Goal: Complete application form

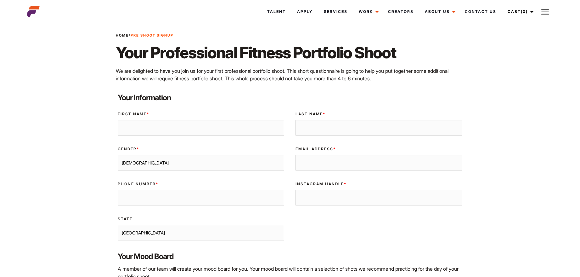
click at [189, 130] on input "First Name *" at bounding box center [201, 128] width 167 height 16
type input "Ash"
type input "[PERSON_NAME]"
click at [176, 166] on select "[DEMOGRAPHIC_DATA] [DEMOGRAPHIC_DATA]" at bounding box center [201, 163] width 167 height 16
select select "[DEMOGRAPHIC_DATA]"
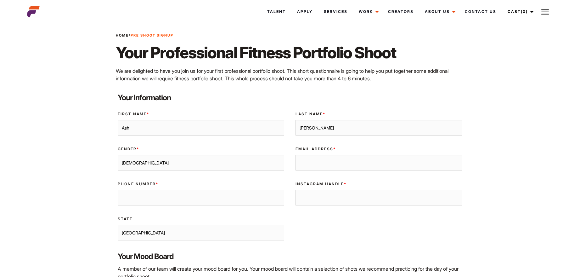
click at [118, 155] on select "[DEMOGRAPHIC_DATA] [DEMOGRAPHIC_DATA]" at bounding box center [201, 163] width 167 height 16
click at [293, 163] on div "Email Address *" at bounding box center [379, 158] width 178 height 35
click at [308, 163] on input "Email Address *" at bounding box center [379, 163] width 167 height 16
type input "[EMAIL_ADDRESS][DOMAIN_NAME]"
type input "0407639398"
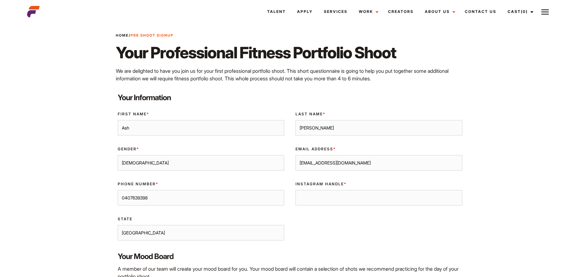
click at [309, 199] on input "Instagram Handle *" at bounding box center [379, 198] width 167 height 16
type input "ashbessefitness"
click at [232, 235] on select "[GEOGRAPHIC_DATA] [GEOGRAPHIC_DATA] [GEOGRAPHIC_DATA] [GEOGRAPHIC_DATA] [GEOGRA…" at bounding box center [201, 233] width 167 height 16
select select "[GEOGRAPHIC_DATA]"
click at [118, 225] on select "[GEOGRAPHIC_DATA] [GEOGRAPHIC_DATA] [GEOGRAPHIC_DATA] [GEOGRAPHIC_DATA] [GEOGRA…" at bounding box center [201, 233] width 167 height 16
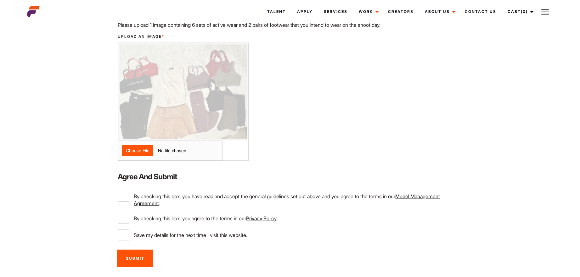
scroll to position [278, 0]
click at [129, 197] on input "By checking this box, you have read and accept the general guidelines set out a…" at bounding box center [123, 195] width 11 height 11
checkbox input "true"
click at [123, 218] on input "By checking this box, you agree to the terms in our Privacy Policy ." at bounding box center [123, 217] width 11 height 11
checkbox input "true"
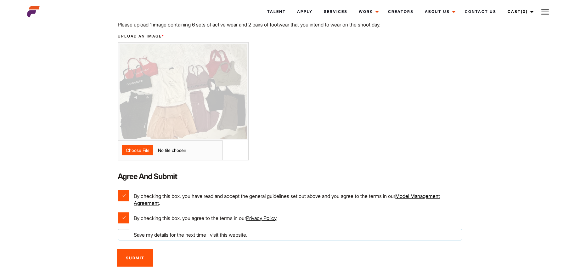
click at [120, 233] on input "Save my details for the next time I visit this website." at bounding box center [123, 234] width 11 height 11
checkbox input "true"
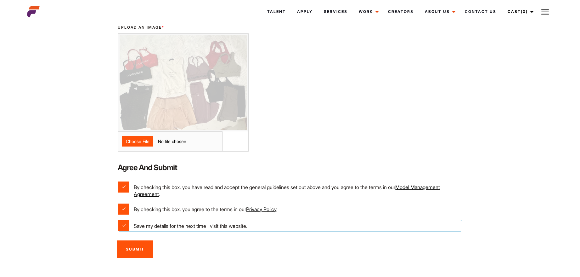
scroll to position [289, 0]
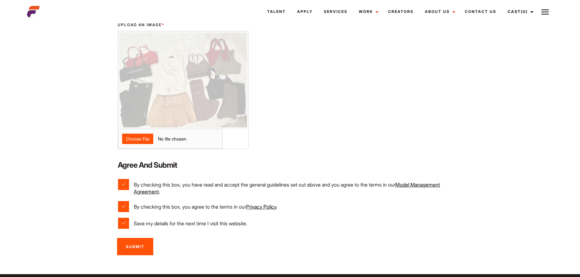
click at [133, 246] on input "Submit" at bounding box center [135, 246] width 36 height 17
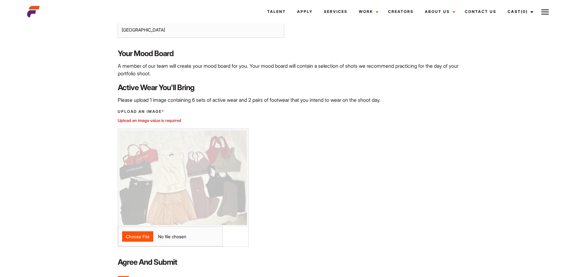
scroll to position [239, 0]
